Goal: Task Accomplishment & Management: Manage account settings

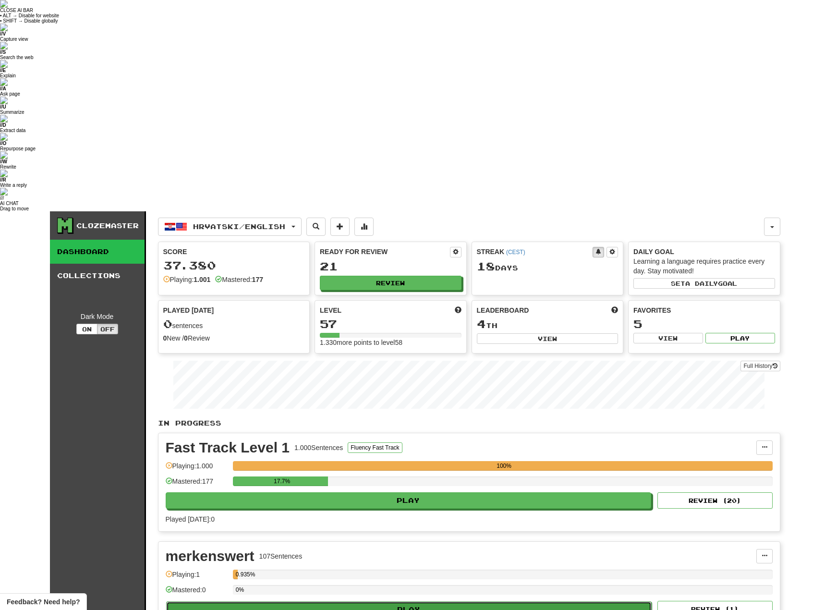
click at [378, 601] on button "Play" at bounding box center [409, 609] width 486 height 16
select select "**"
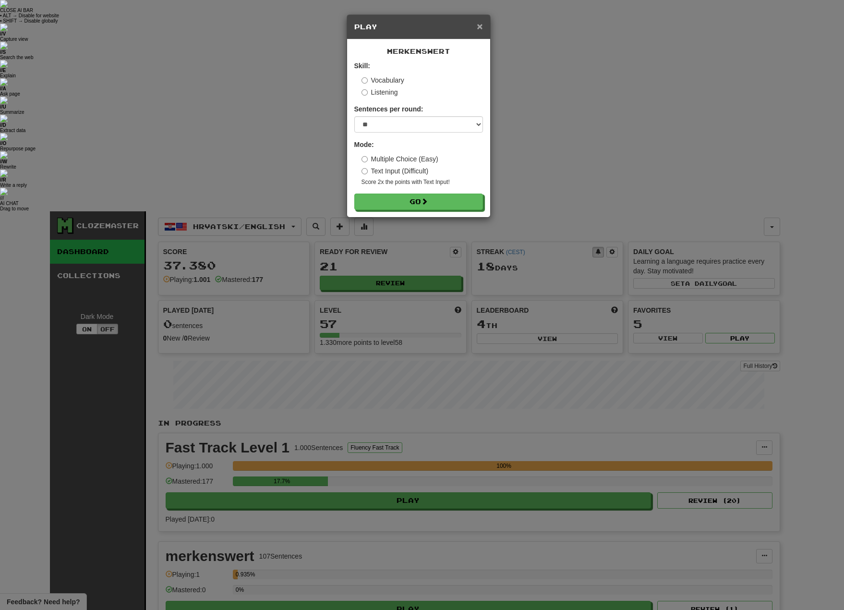
click at [483, 27] on span "×" at bounding box center [480, 26] width 6 height 11
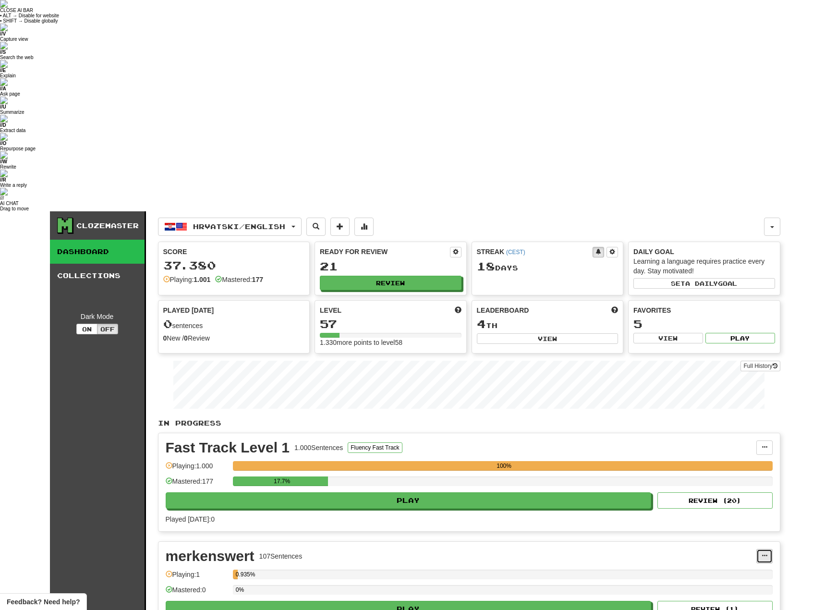
click at [767, 553] on span at bounding box center [765, 556] width 6 height 6
click at [734, 582] on span "Manage Sentences" at bounding box center [724, 586] width 58 height 8
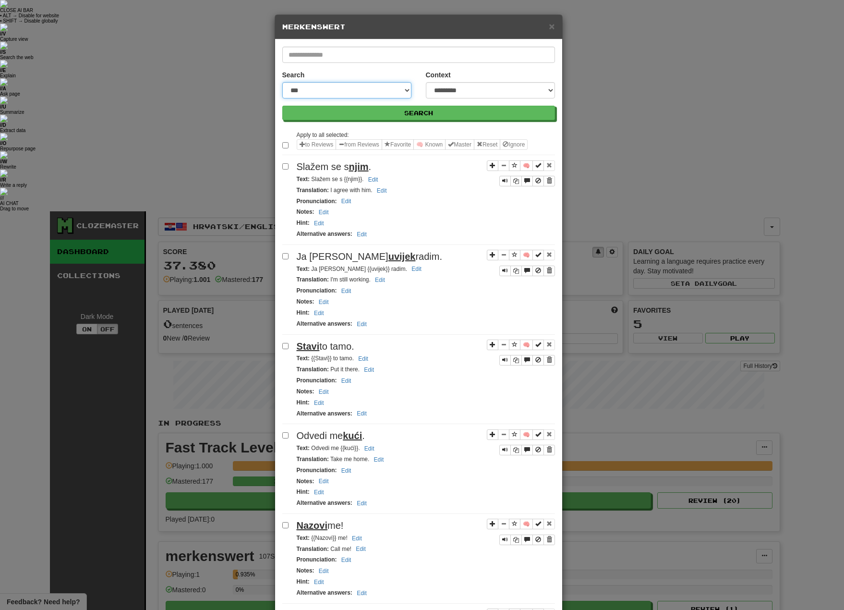
click at [401, 90] on select "**********" at bounding box center [346, 90] width 129 height 16
click at [477, 93] on select "**********" at bounding box center [490, 90] width 129 height 16
click at [497, 73] on div "**********" at bounding box center [490, 84] width 129 height 28
click at [549, 25] on span "×" at bounding box center [552, 26] width 6 height 11
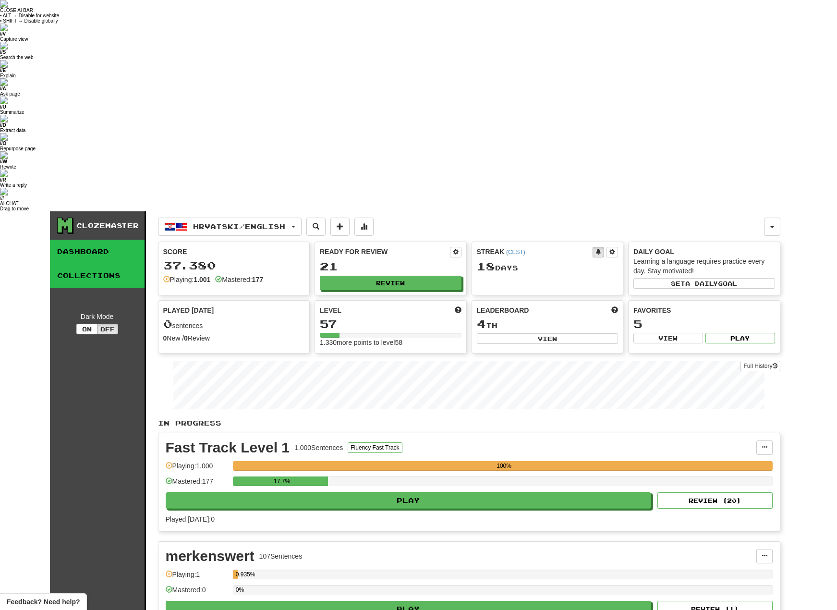
click at [105, 264] on link "Collections" at bounding box center [97, 276] width 95 height 24
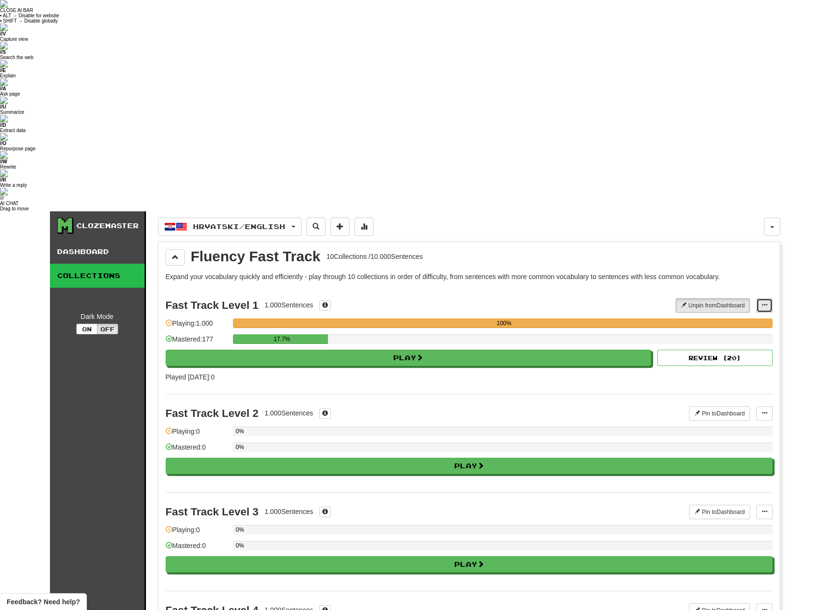
click at [767, 298] on button at bounding box center [764, 305] width 16 height 14
click at [625, 286] on div "Fast Track Level 1 1.000 Sentences Unpin from Dashboard Unpin from Dashboard Ma…" at bounding box center [469, 340] width 607 height 108
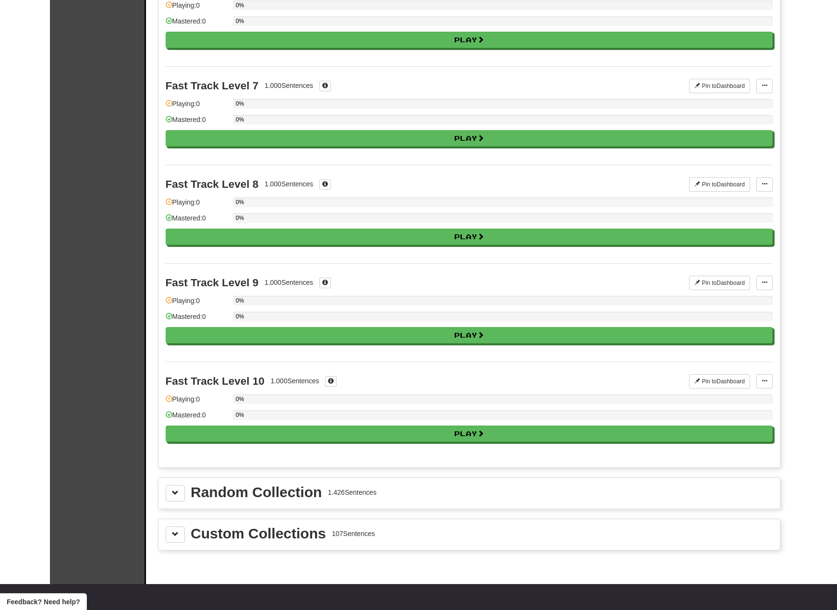
scroll to position [899, 0]
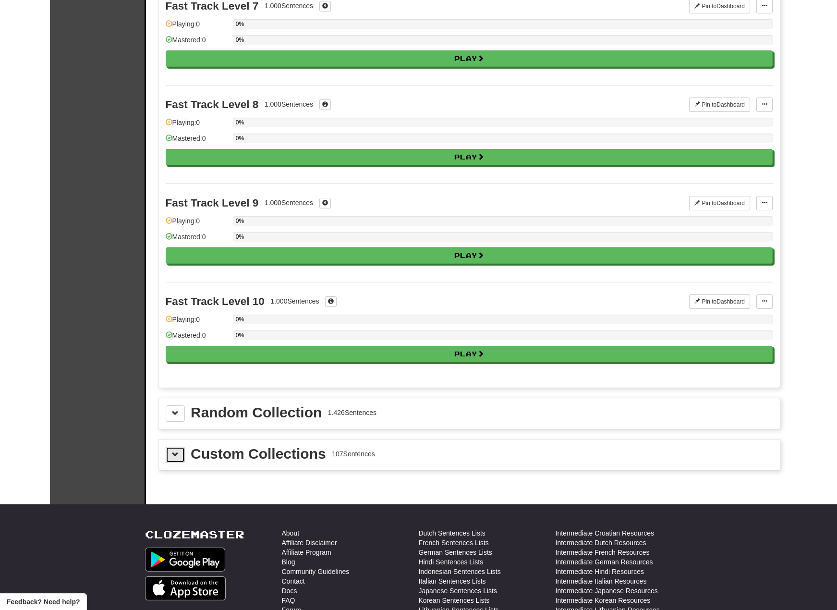
click at [179, 447] on button at bounding box center [175, 455] width 19 height 16
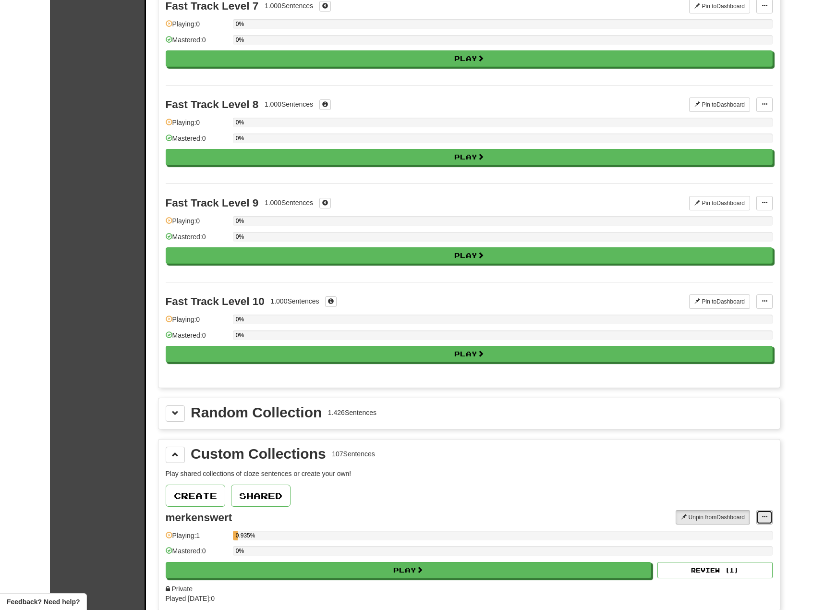
click at [767, 514] on span at bounding box center [765, 517] width 6 height 6
click at [726, 556] on span "Edit Collection" at bounding box center [725, 560] width 43 height 8
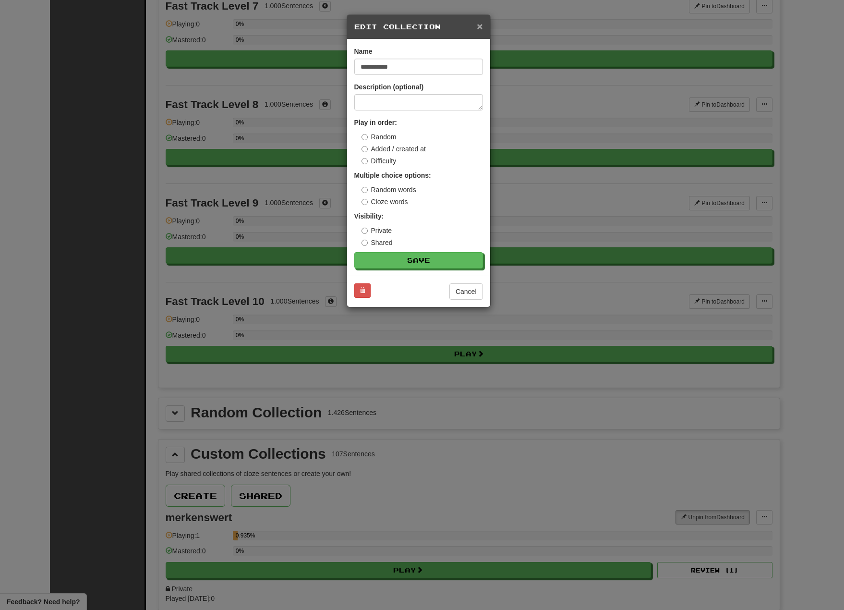
click at [481, 26] on span "×" at bounding box center [480, 26] width 6 height 11
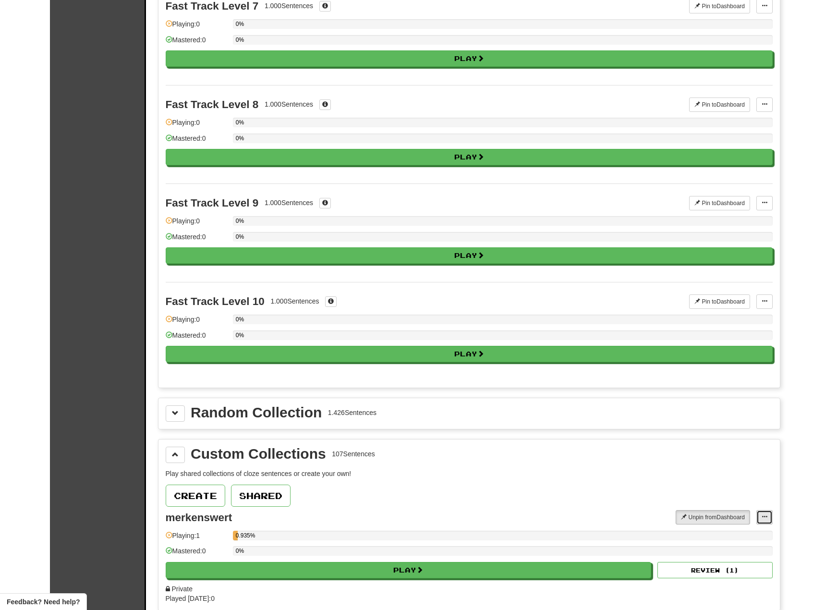
click at [762, 514] on span at bounding box center [765, 517] width 6 height 6
click at [739, 541] on link "Manage Sentences" at bounding box center [727, 547] width 90 height 12
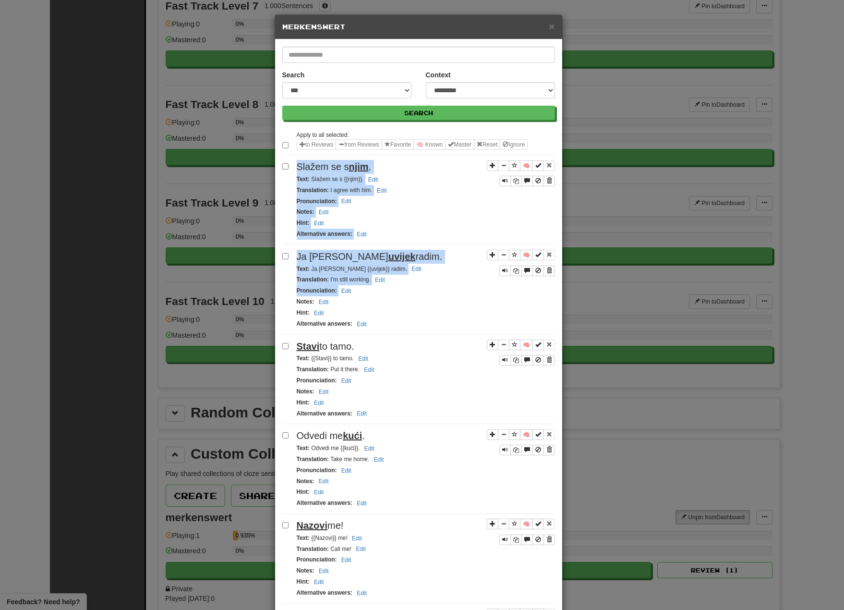
drag, startPoint x: 291, startPoint y: 161, endPoint x: 358, endPoint y: 296, distance: 150.5
click at [549, 24] on span "×" at bounding box center [552, 26] width 6 height 11
